Goal: Book appointment/travel/reservation

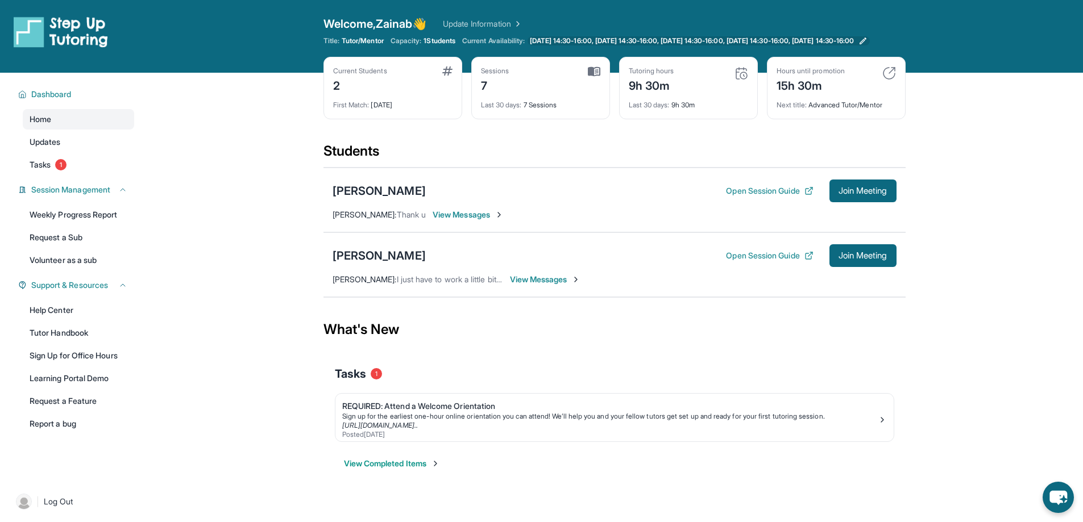
click at [565, 43] on span "[DATE] 14:30-16:00, [DATE] 14:30-16:00, [DATE] 14:30-16:00, [DATE] 14:30-16:00,…" at bounding box center [692, 40] width 325 height 9
